Goal: Use online tool/utility

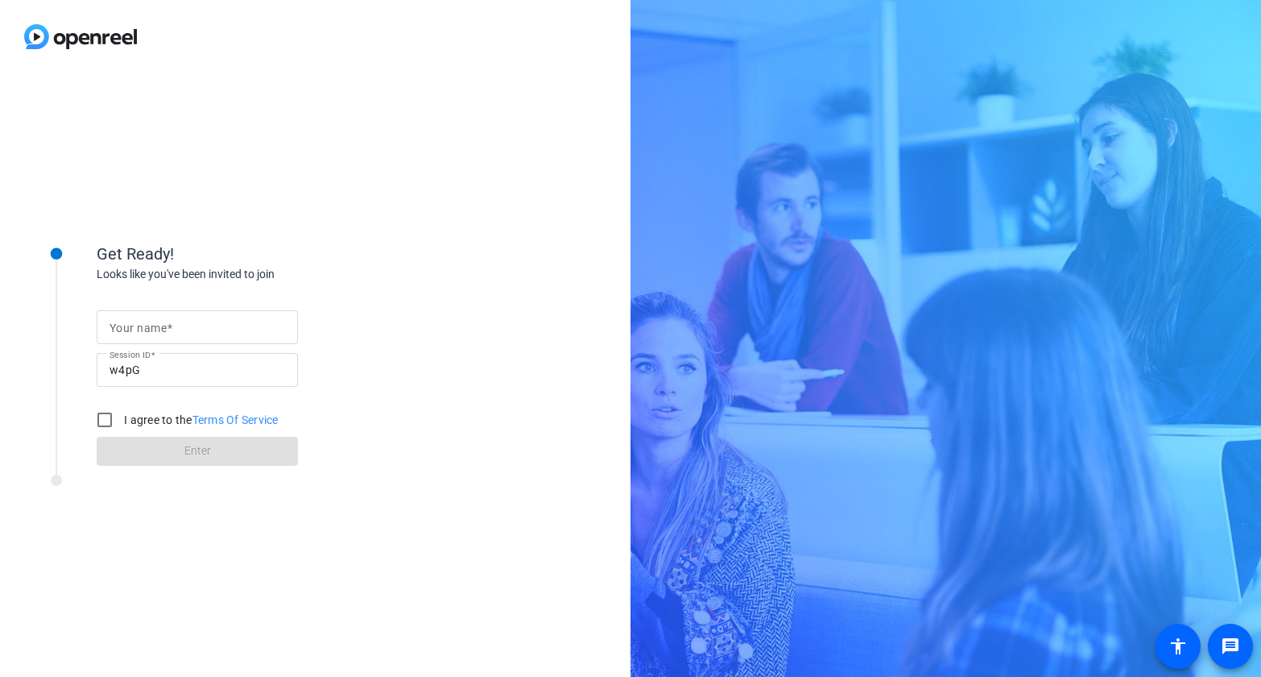
click at [162, 326] on mat-label "Your name" at bounding box center [138, 327] width 57 height 13
click at [162, 326] on input "Your name" at bounding box center [198, 326] width 176 height 19
type input "[PERSON_NAME]"
drag, startPoint x: 97, startPoint y: 424, endPoint x: 147, endPoint y: 445, distance: 54.1
click at [100, 424] on input "I agree to the Terms Of Service" at bounding box center [105, 419] width 32 height 32
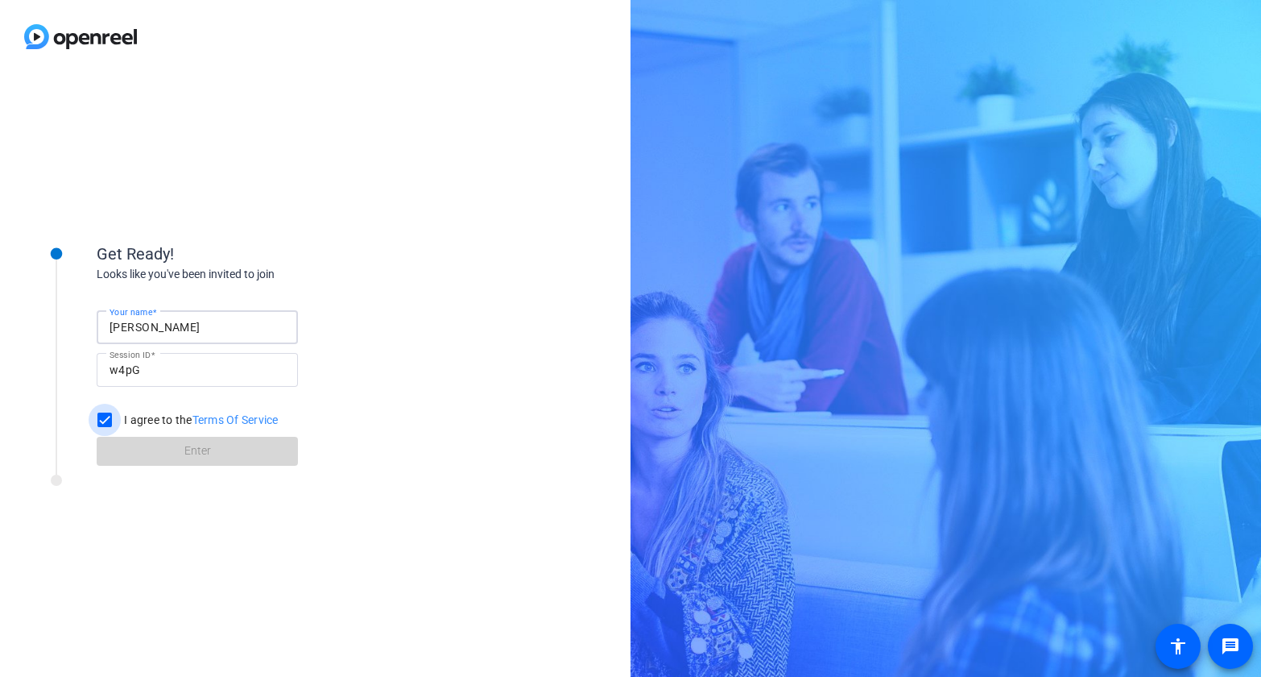
checkbox input "true"
click at [170, 451] on span at bounding box center [197, 451] width 201 height 39
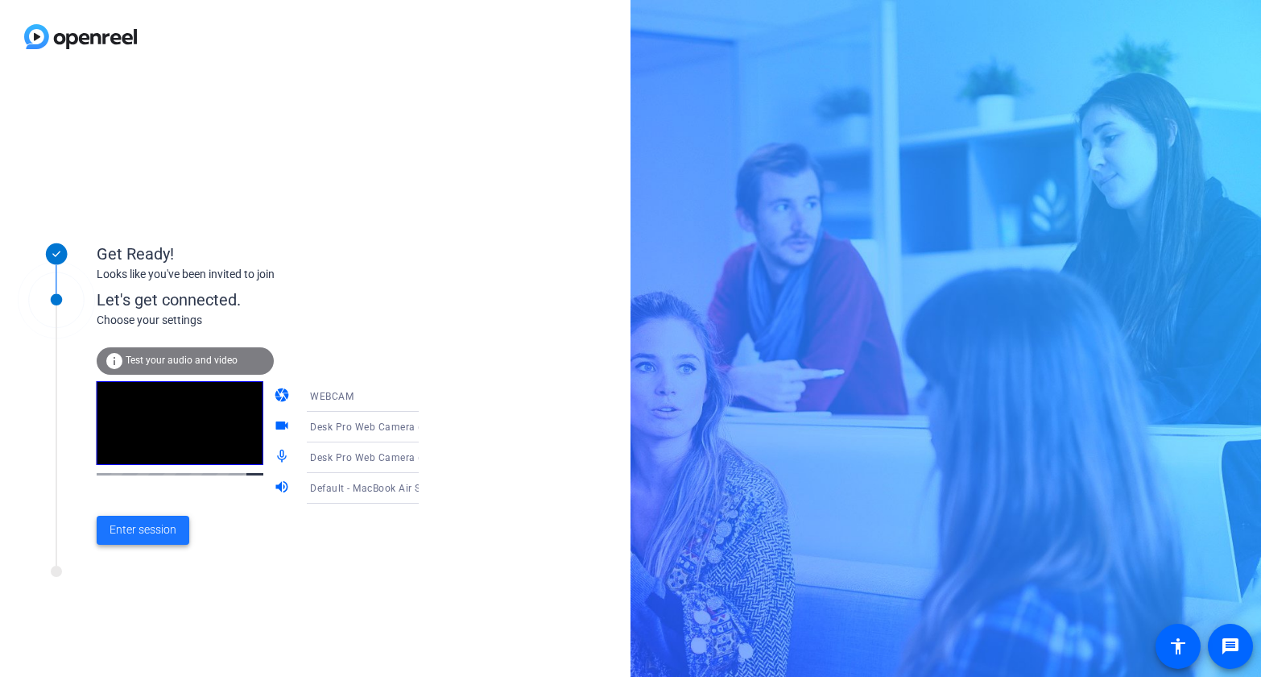
drag, startPoint x: 158, startPoint y: 531, endPoint x: 427, endPoint y: 512, distance: 269.6
click at [158, 531] on span "Enter session" at bounding box center [143, 529] width 67 height 17
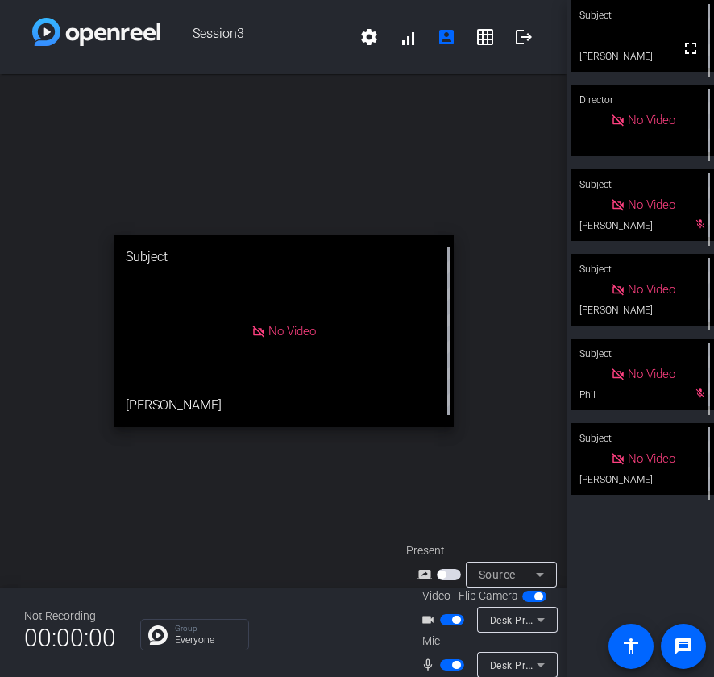
click at [540, 666] on icon at bounding box center [540, 664] width 19 height 19
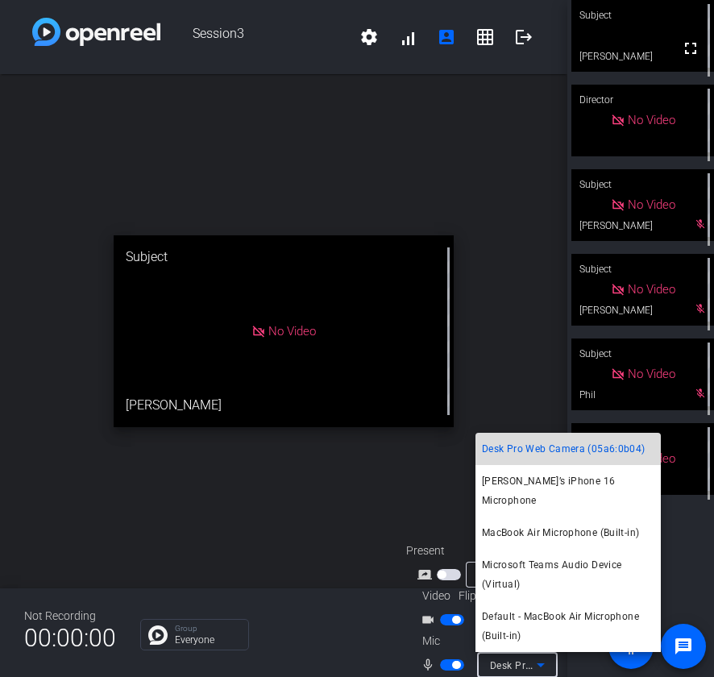
click at [570, 458] on span "Desk Pro Web Camera (05a6:0b04)" at bounding box center [563, 448] width 163 height 19
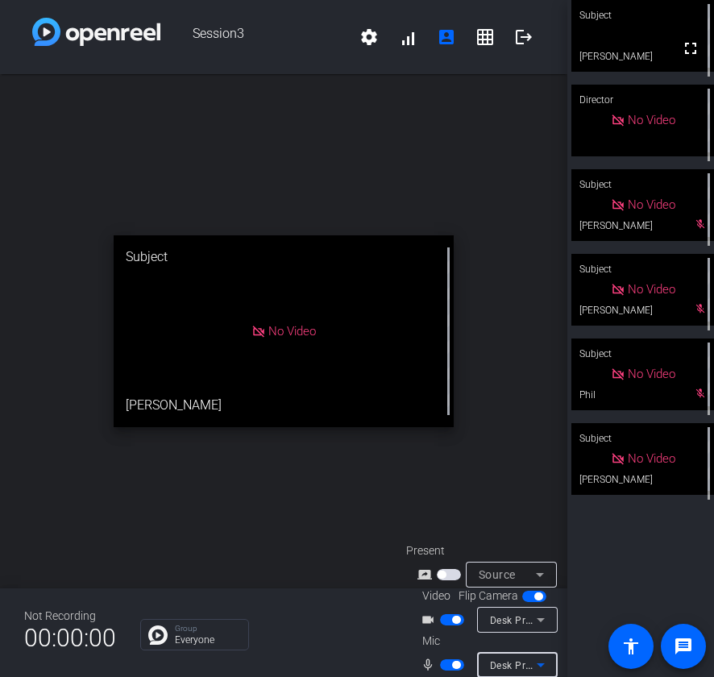
click at [543, 612] on icon at bounding box center [540, 619] width 19 height 19
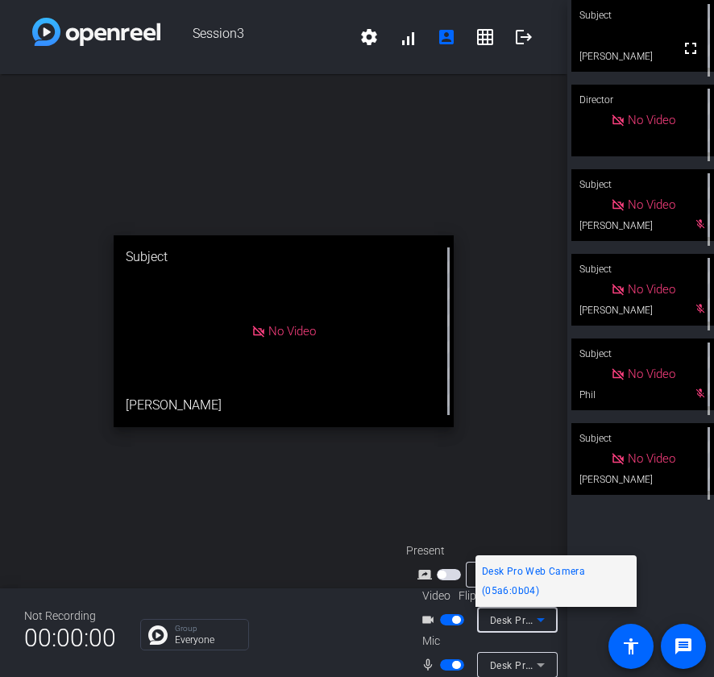
click at [541, 570] on span "Desk Pro Web Camera (05a6:0b04)" at bounding box center [556, 580] width 148 height 39
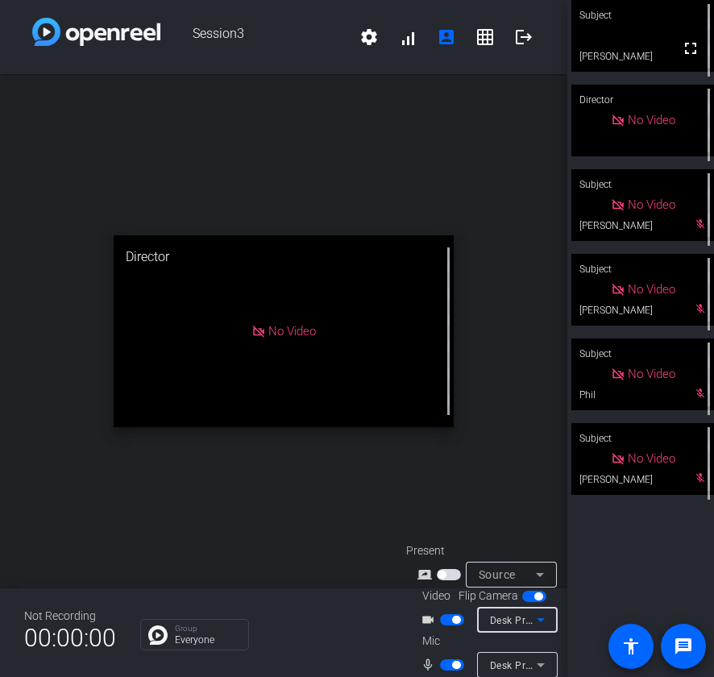
scroll to position [64, 0]
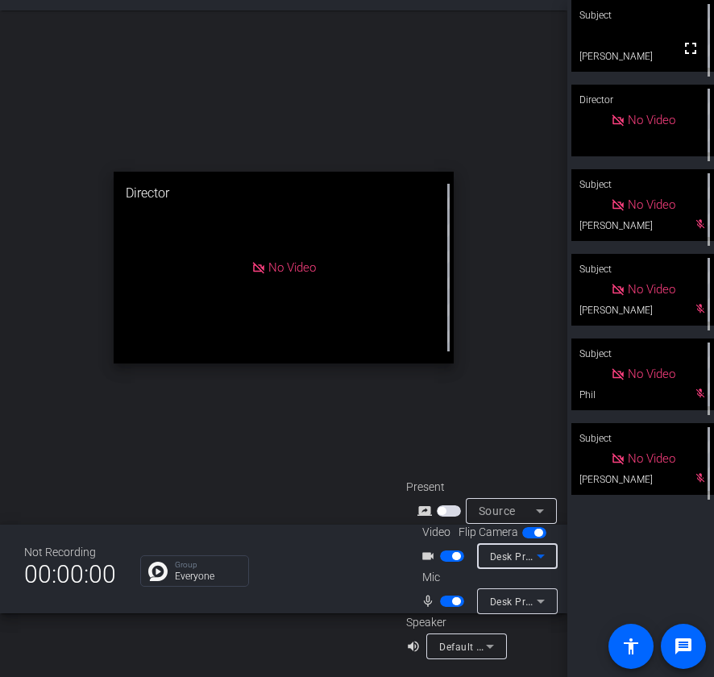
click at [495, 648] on icon at bounding box center [489, 645] width 19 height 19
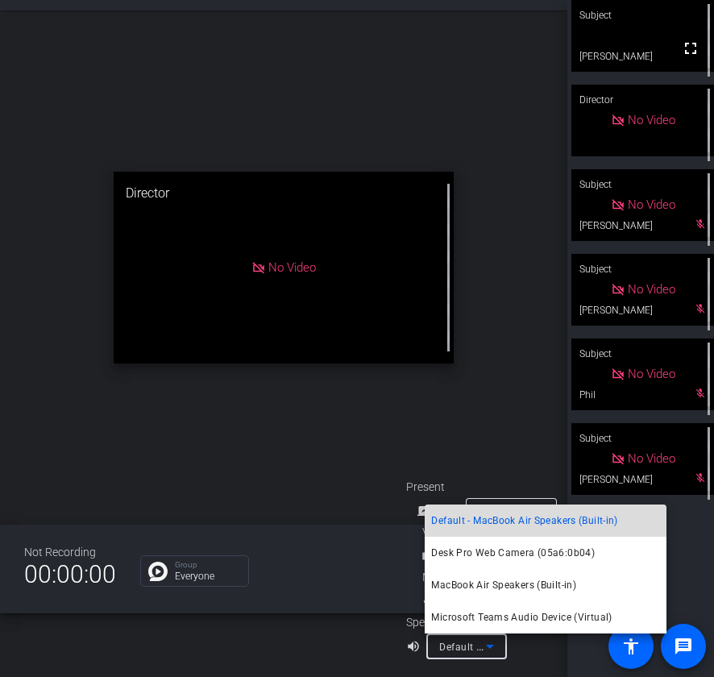
click at [507, 521] on span "Default - MacBook Air Speakers (Built-in)" at bounding box center [524, 520] width 186 height 19
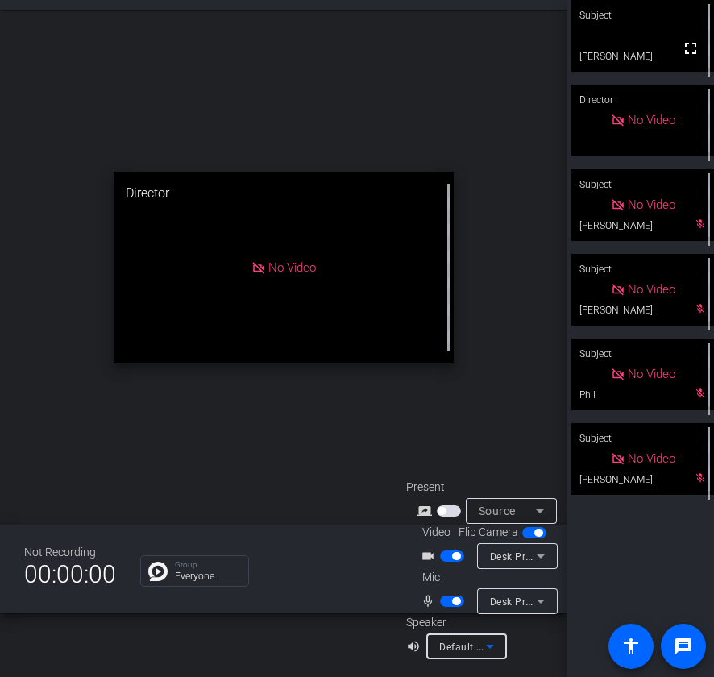
click at [490, 652] on icon at bounding box center [489, 645] width 19 height 19
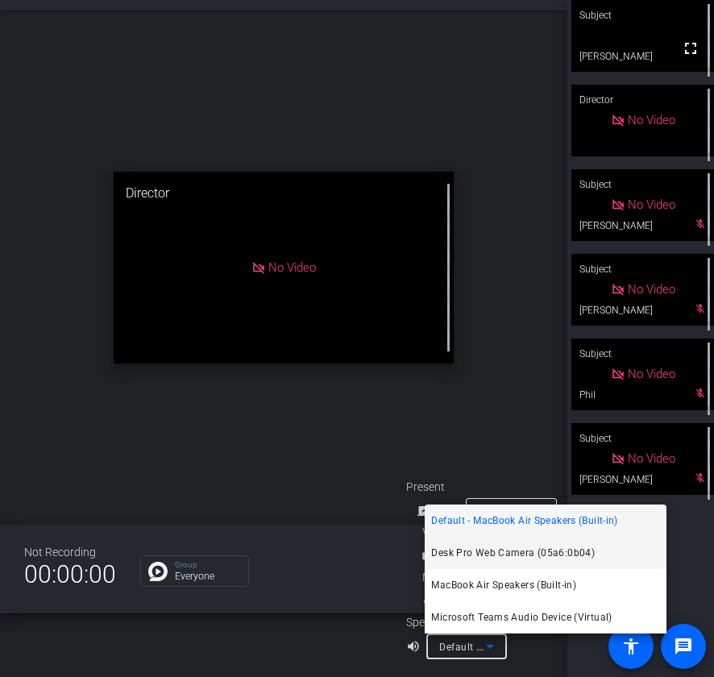
click at [486, 557] on span "Desk Pro Web Camera (05a6:0b04)" at bounding box center [512, 552] width 163 height 19
